Goal: Find specific page/section: Find specific page/section

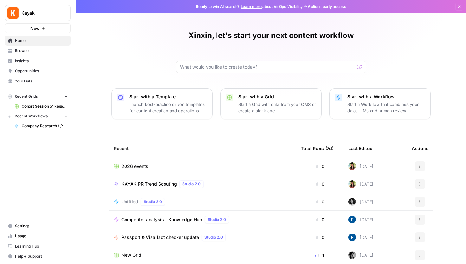
click at [65, 95] on icon "button" at bounding box center [66, 96] width 4 height 4
click at [67, 116] on icon "button" at bounding box center [66, 116] width 4 height 4
click at [31, 84] on link "Your Data" at bounding box center [38, 81] width 66 height 10
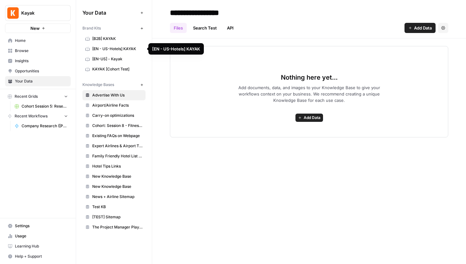
click at [117, 48] on span "[EN - US-Hotels] KAYAK" at bounding box center [117, 49] width 50 height 6
